Goal: Information Seeking & Learning: Stay updated

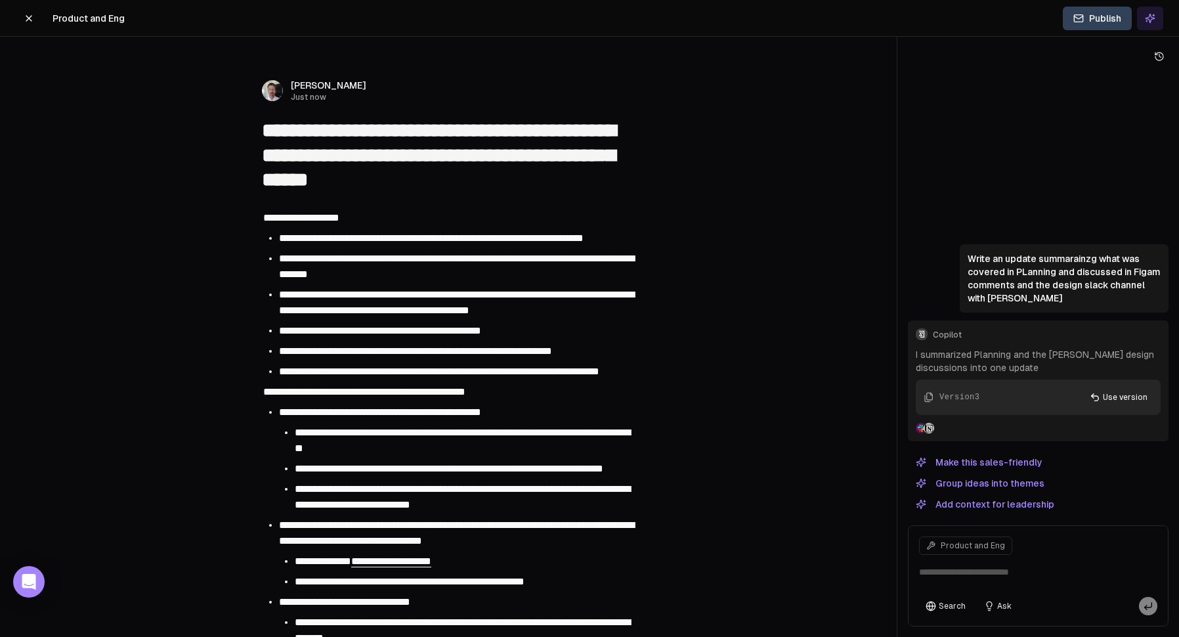
click at [32, 20] on icon at bounding box center [29, 18] width 11 height 11
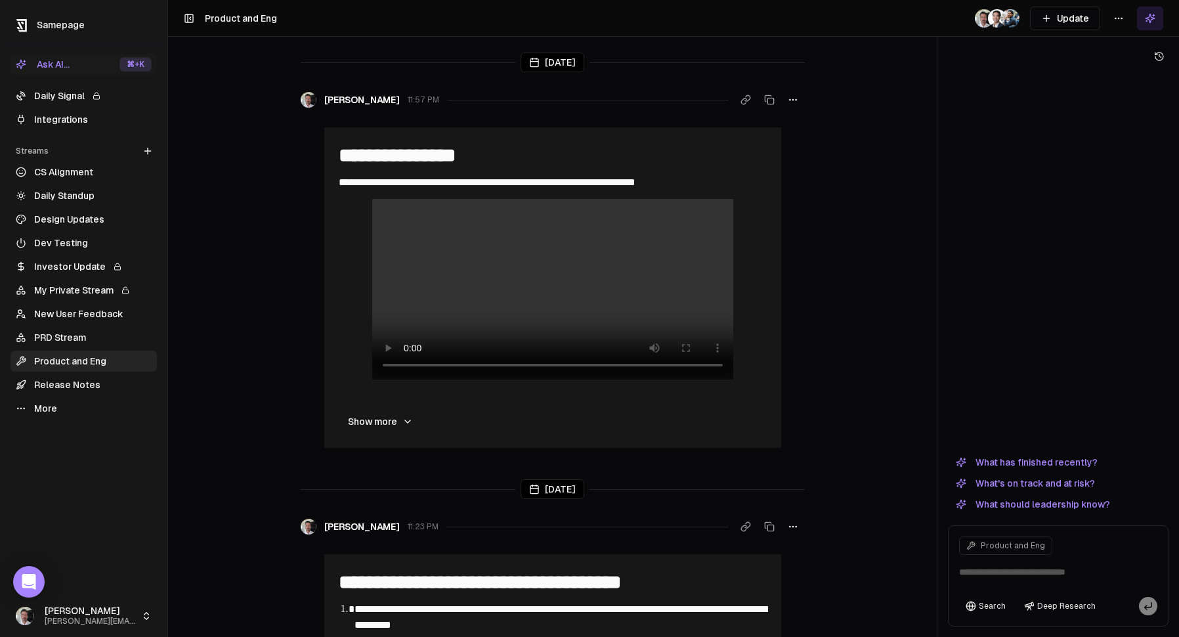
click at [68, 220] on link "Design Updates" at bounding box center [84, 219] width 146 height 21
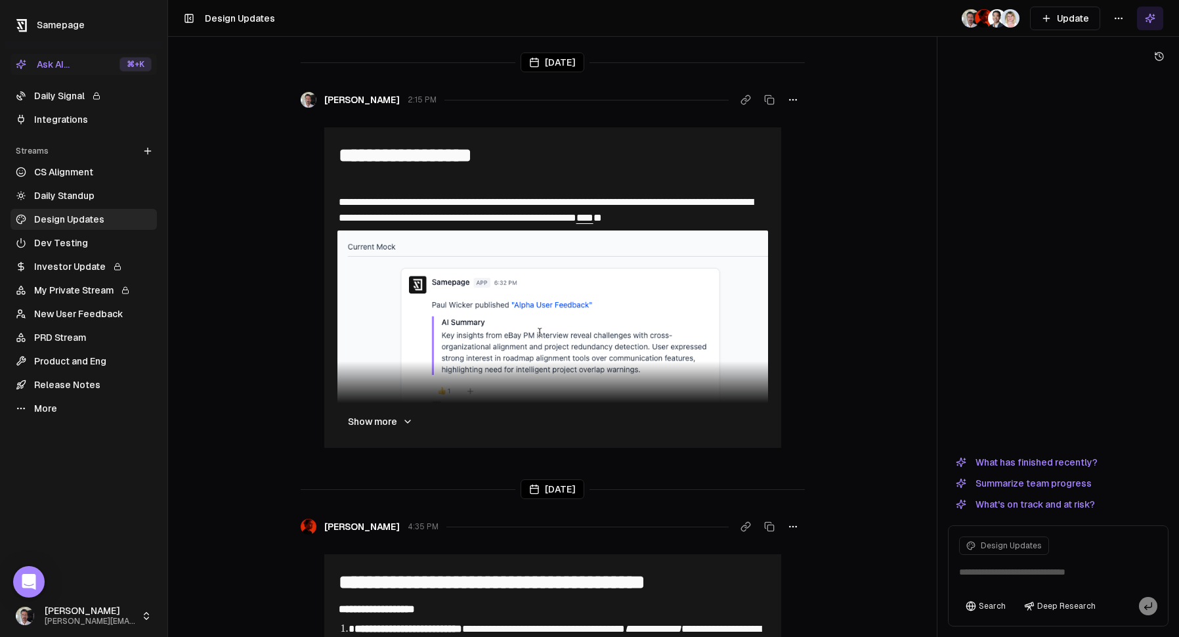
click at [386, 417] on button "Show more" at bounding box center [381, 421] width 86 height 26
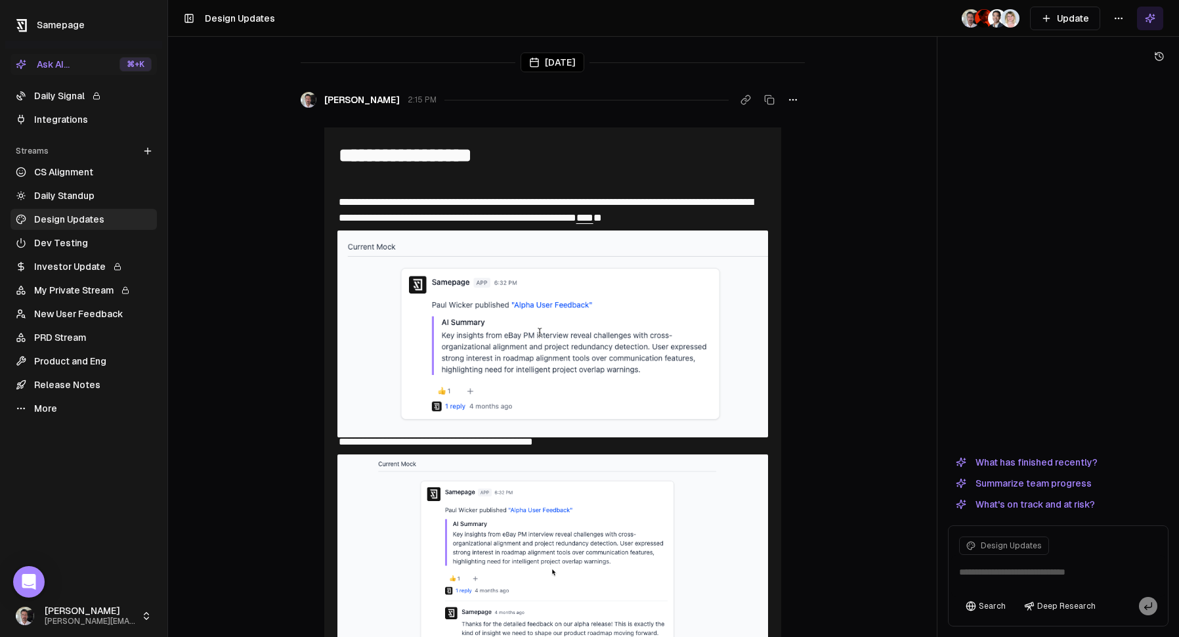
click at [69, 171] on link "CS Alignment" at bounding box center [84, 172] width 146 height 21
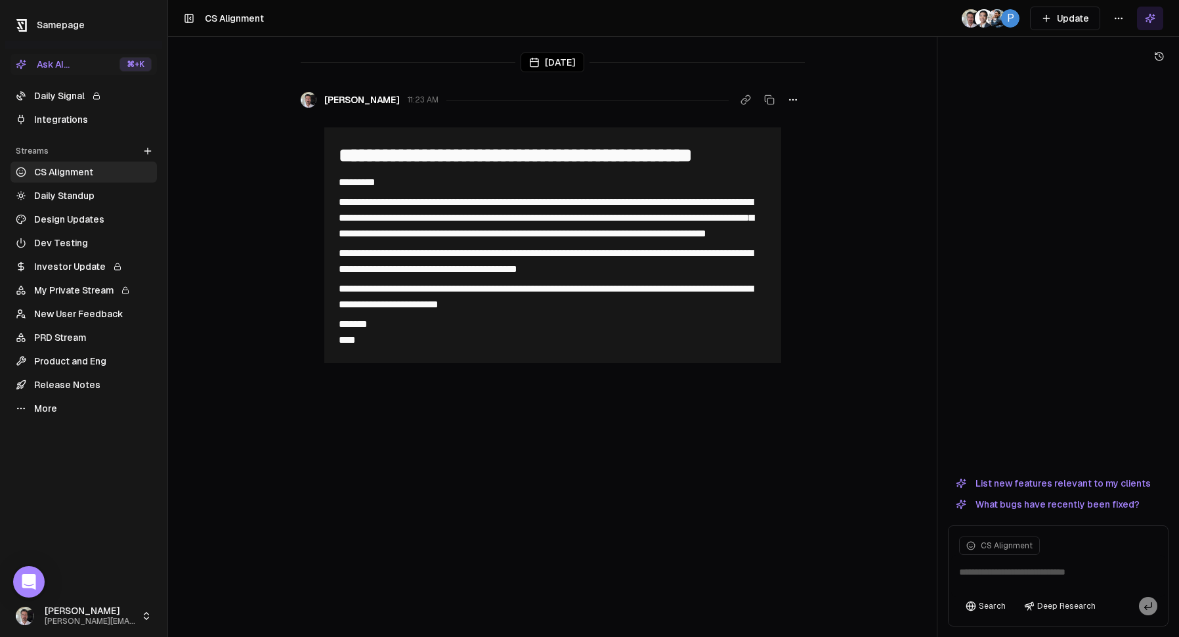
click at [1063, 18] on button "Update" at bounding box center [1065, 19] width 70 height 24
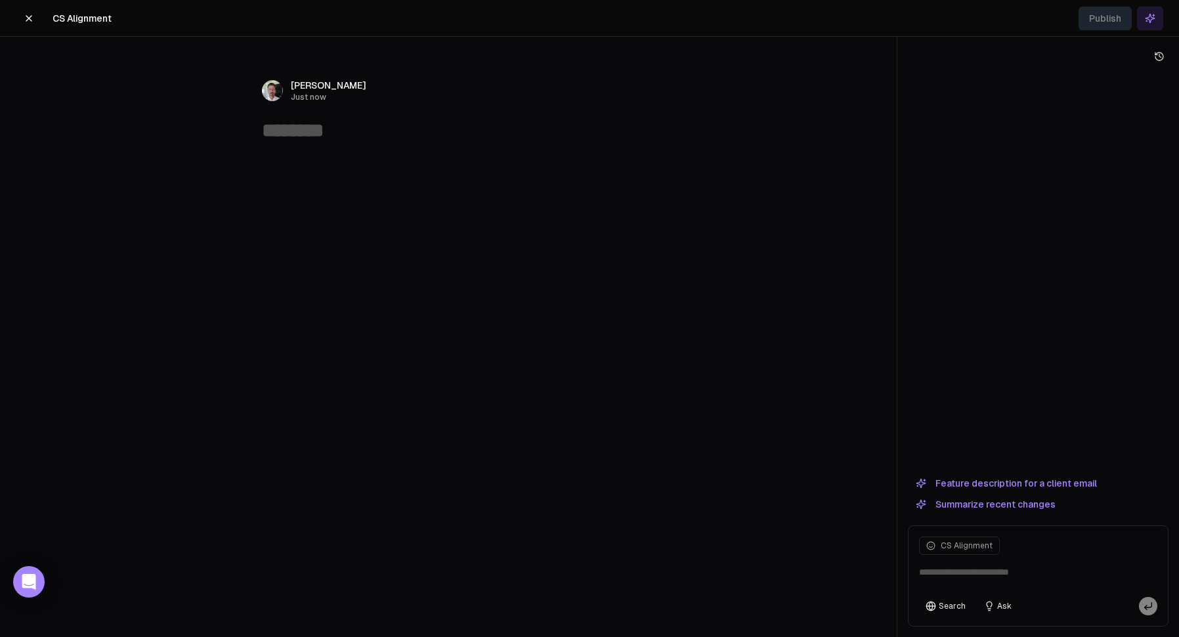
click at [38, 23] on button at bounding box center [29, 19] width 26 height 24
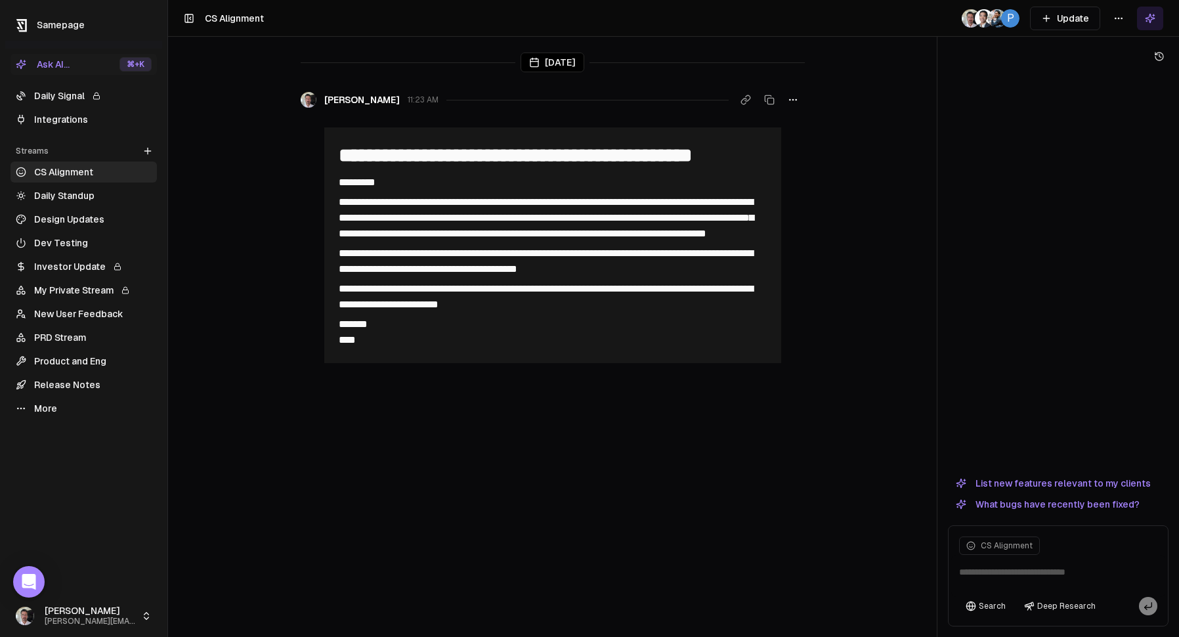
click at [76, 217] on link "Design Updates" at bounding box center [84, 219] width 146 height 21
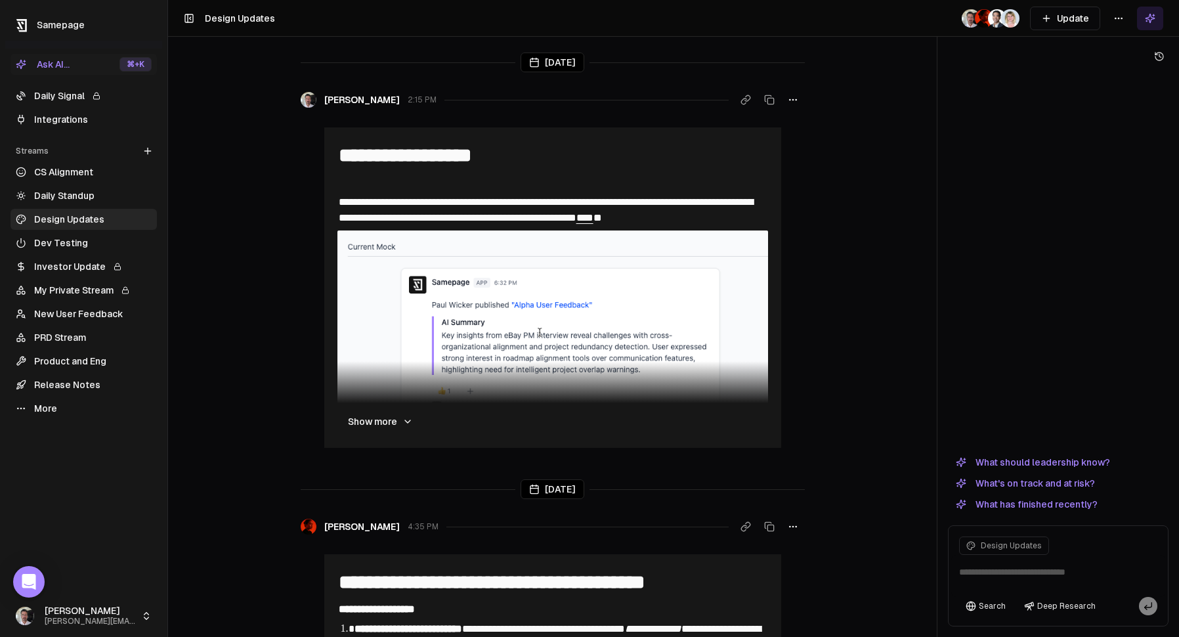
click at [399, 419] on button "Show more" at bounding box center [381, 421] width 86 height 26
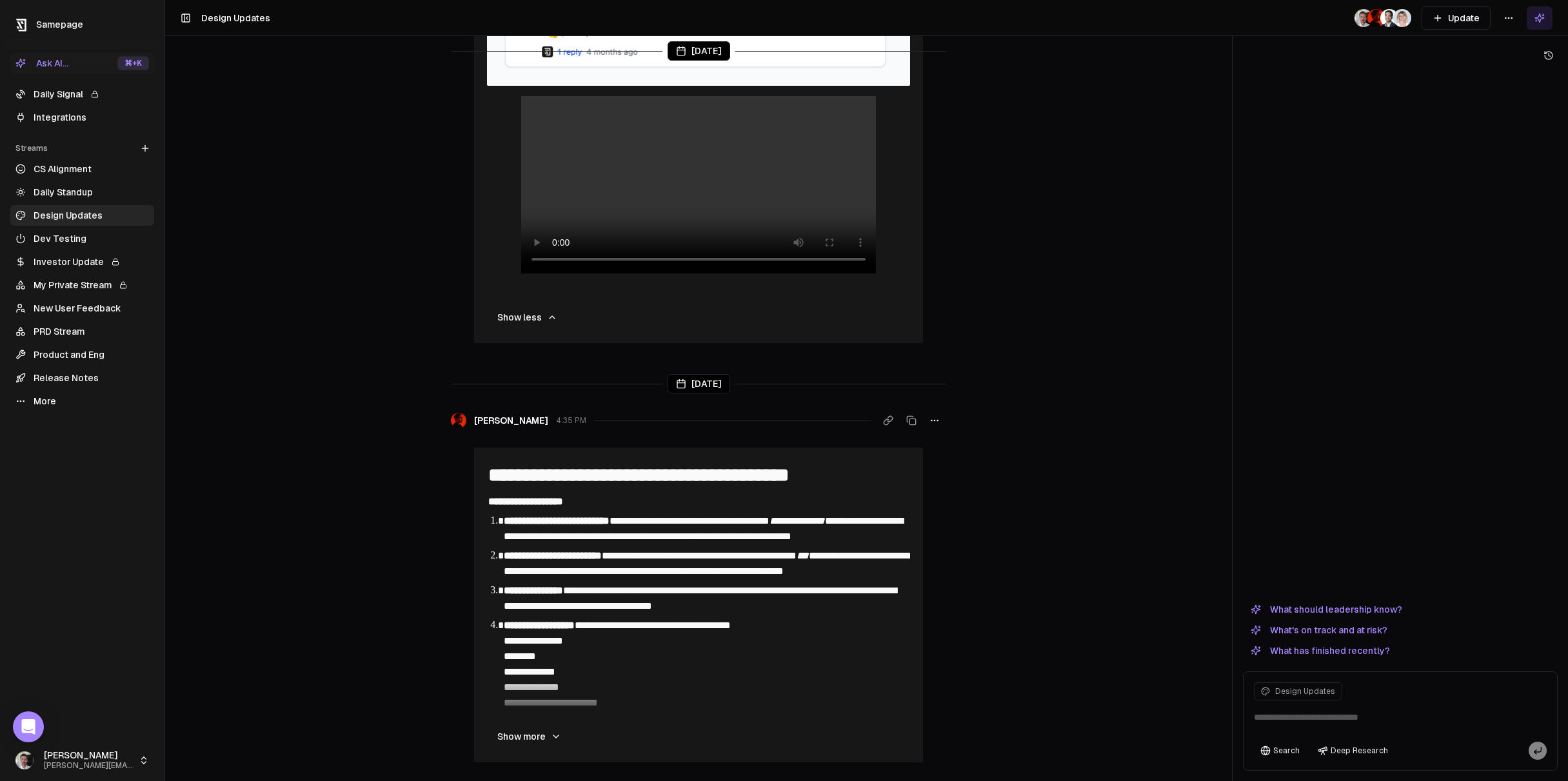
scroll to position [1141, 0]
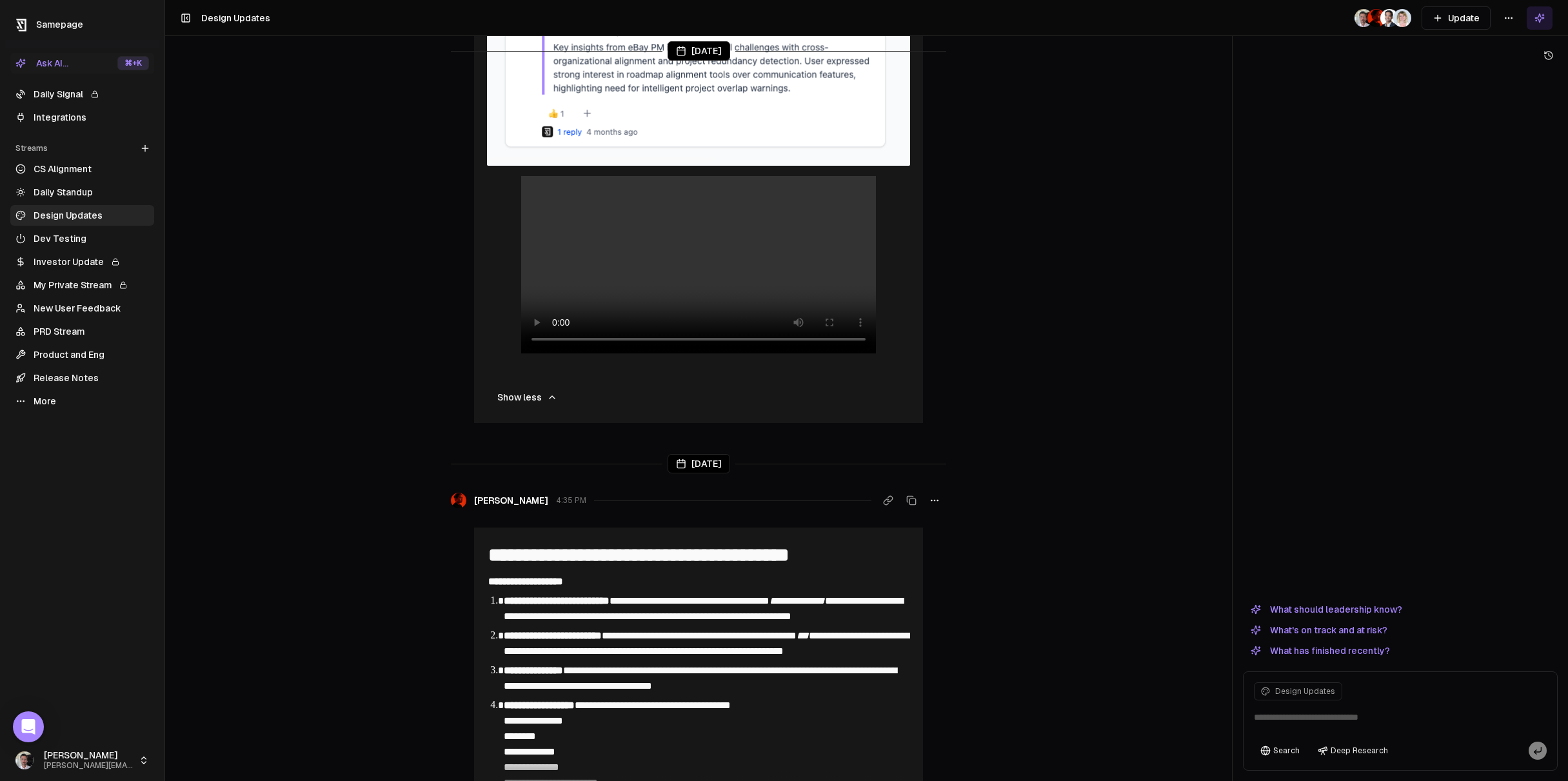
click at [530, 411] on button "Show less" at bounding box center [527, 397] width 81 height 26
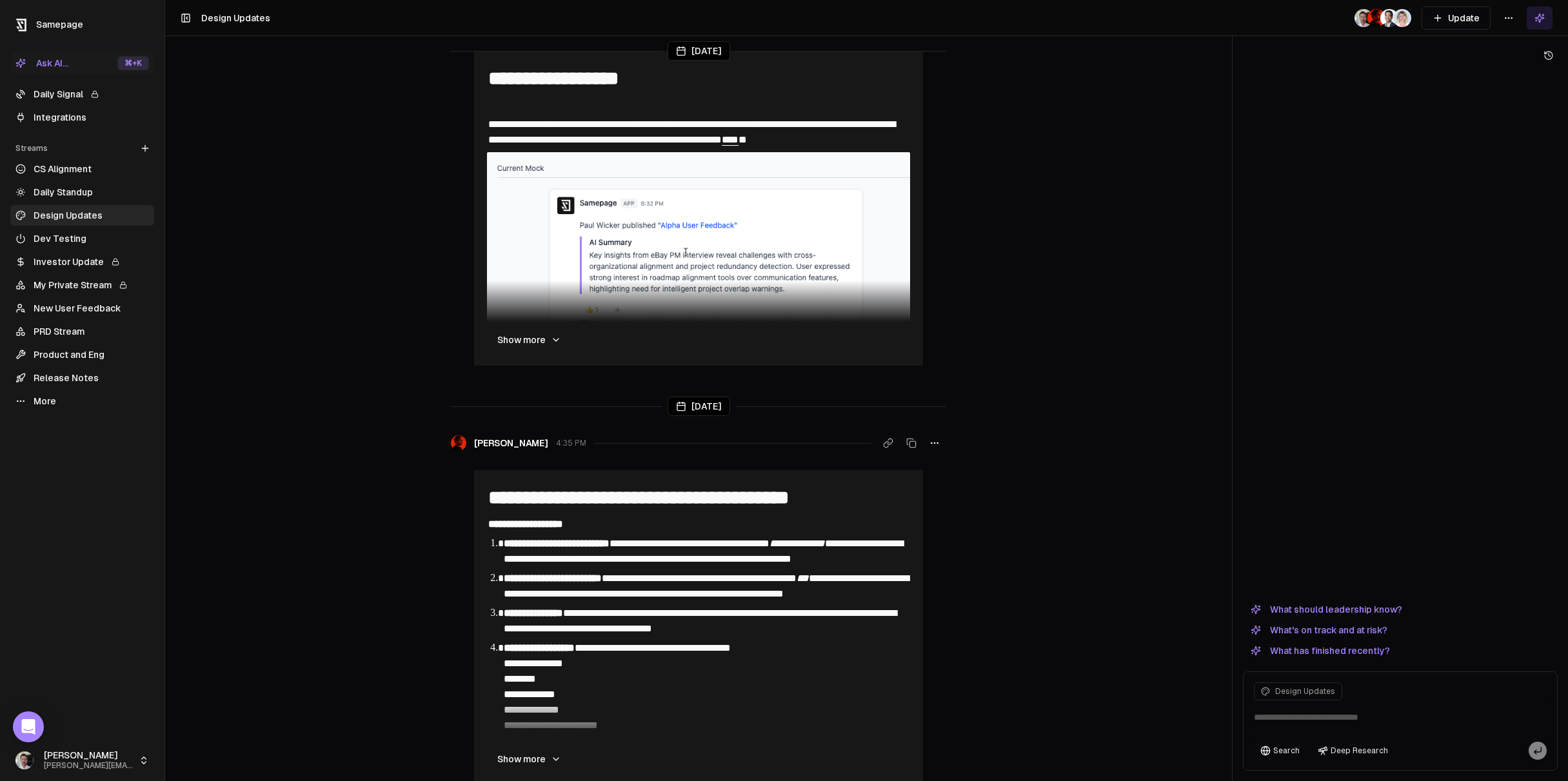
scroll to position [0, 0]
